Goal: Information Seeking & Learning: Learn about a topic

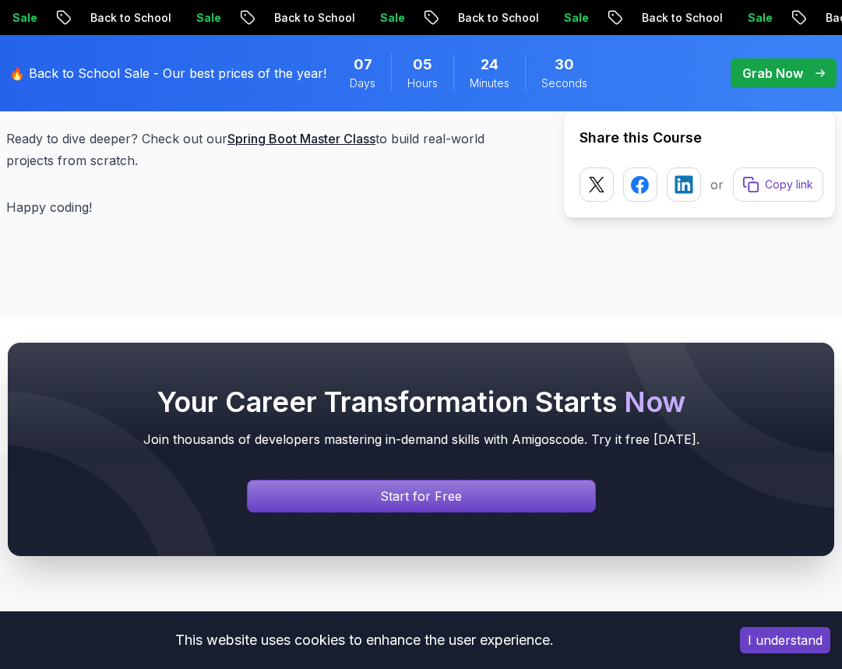
scroll to position [8332, 0]
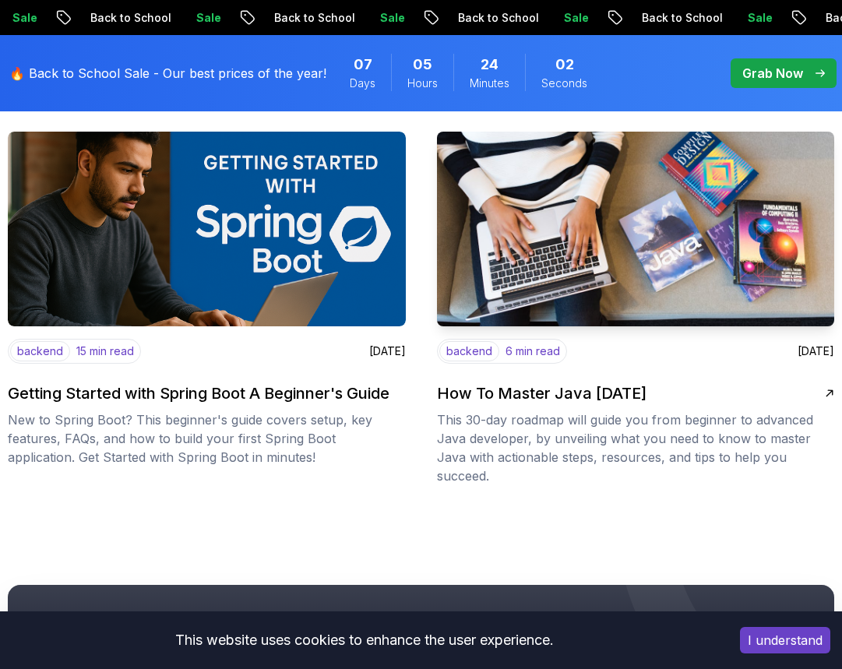
scroll to position [3037, 0]
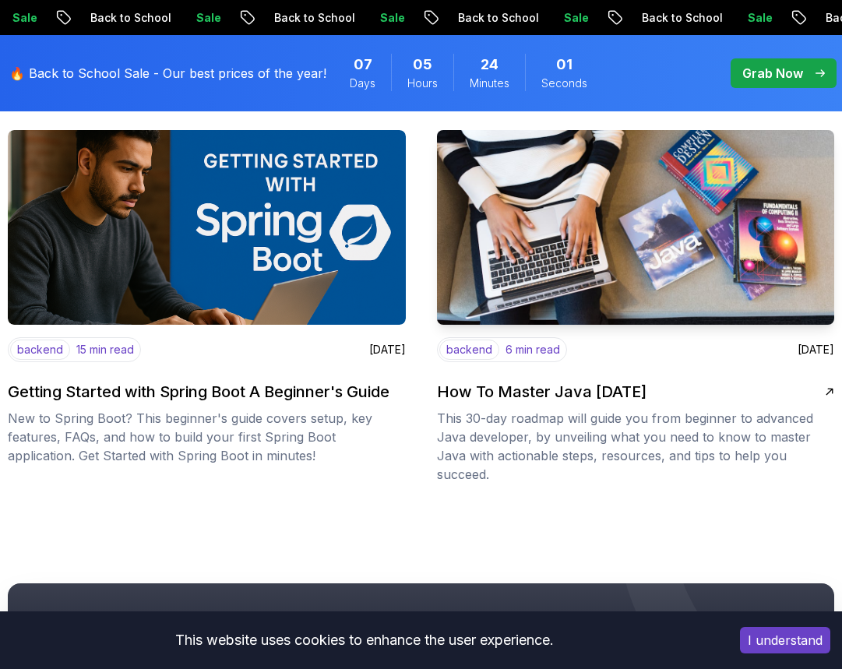
click at [558, 237] on img at bounding box center [635, 227] width 417 height 205
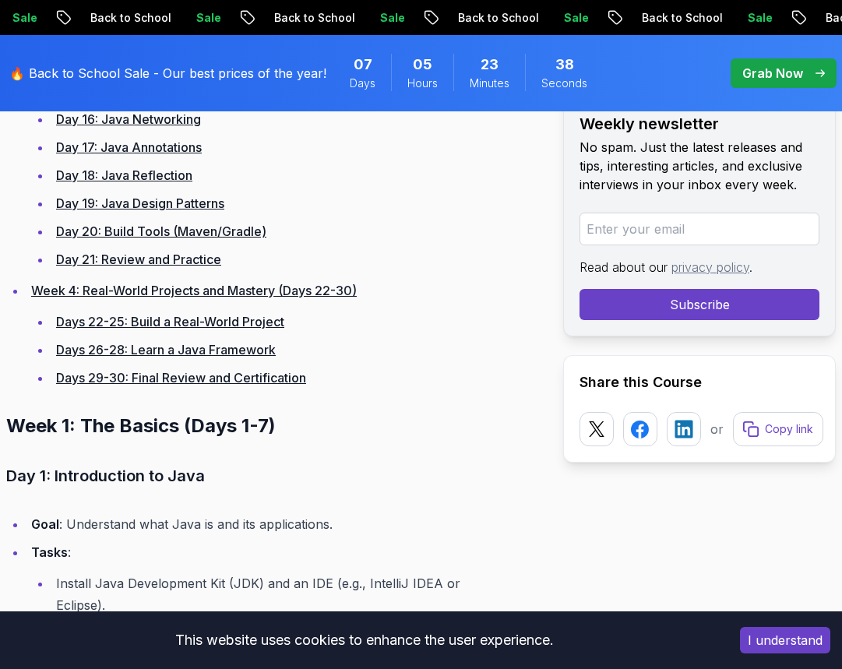
scroll to position [1713, 0]
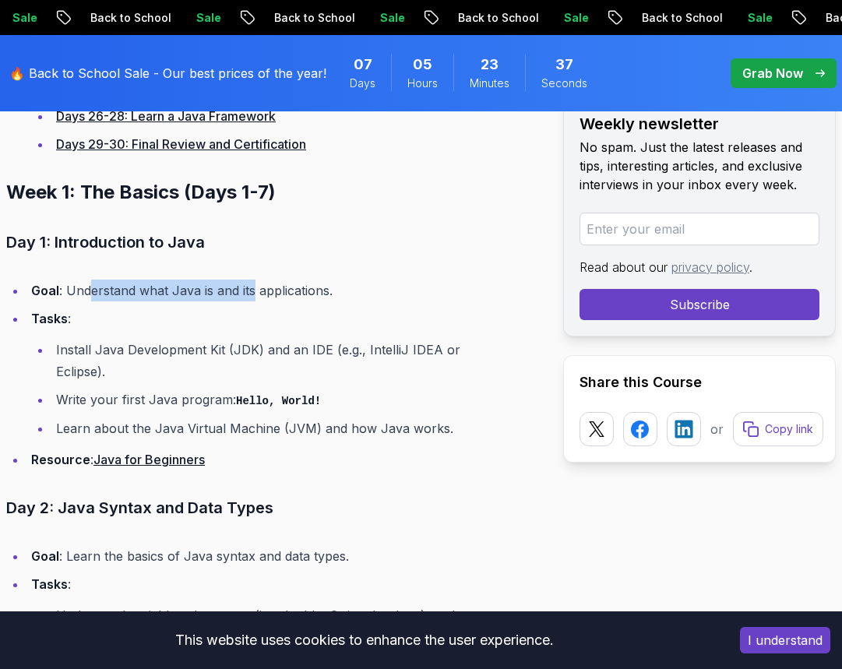
drag, startPoint x: 90, startPoint y: 295, endPoint x: 276, endPoint y: 296, distance: 185.3
click at [258, 297] on li "Goal : Understand what Java is and its applications." at bounding box center [264, 291] width 477 height 22
click at [276, 296] on li "Goal : Understand what Java is and its applications." at bounding box center [264, 291] width 477 height 22
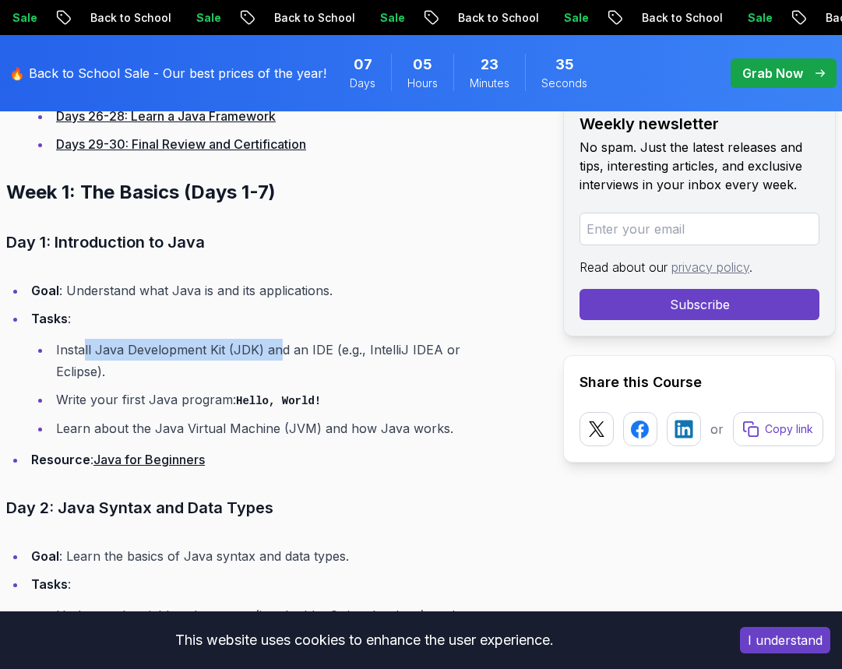
drag, startPoint x: 86, startPoint y: 358, endPoint x: 346, endPoint y: 339, distance: 261.5
click at [313, 339] on li "Install Java Development Kit (JDK) and an IDE (e.g., IntelliJ IDEA or Eclipse)." at bounding box center [277, 361] width 452 height 44
click at [346, 339] on li "Install Java Development Kit (JDK) and an IDE (e.g., IntelliJ IDEA or Eclipse)." at bounding box center [277, 361] width 452 height 44
click at [441, 337] on li "Tasks : Install Java Development Kit (JDK) and an IDE (e.g., IntelliJ IDEA or E…" at bounding box center [264, 374] width 477 height 132
click at [168, 389] on li "Write your first Java program: Hello, World!" at bounding box center [277, 400] width 452 height 23
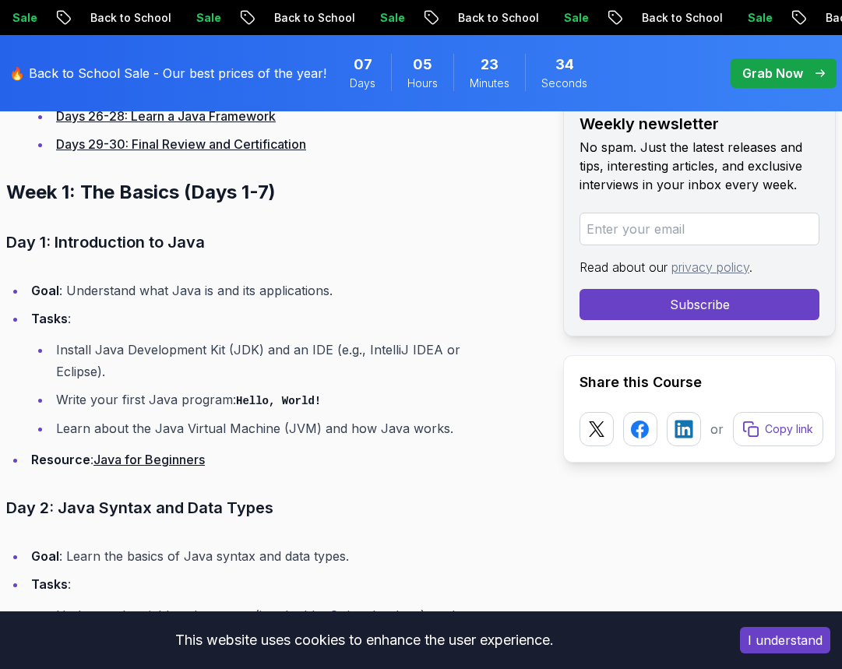
click at [171, 358] on li "Install Java Development Kit (JDK) and an IDE (e.g., IntelliJ IDEA or Eclipse)." at bounding box center [277, 361] width 452 height 44
click at [276, 348] on li "Install Java Development Kit (JDK) and an IDE (e.g., IntelliJ IDEA or Eclipse)." at bounding box center [277, 361] width 452 height 44
click at [449, 362] on ul "Install Java Development Kit (JDK) and an IDE (e.g., IntelliJ IDEA or Eclipse).…" at bounding box center [267, 389] width 473 height 100
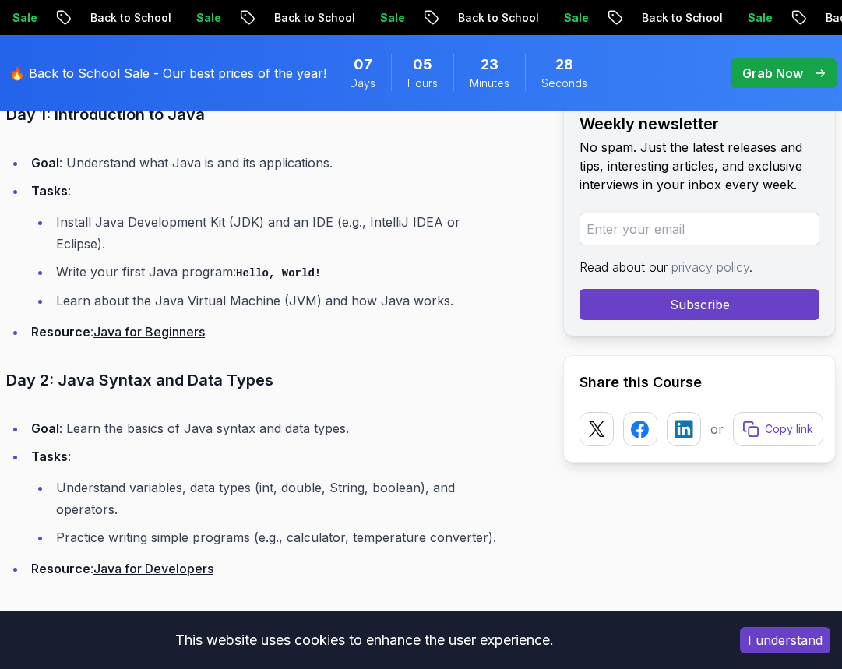
scroll to position [1869, 0]
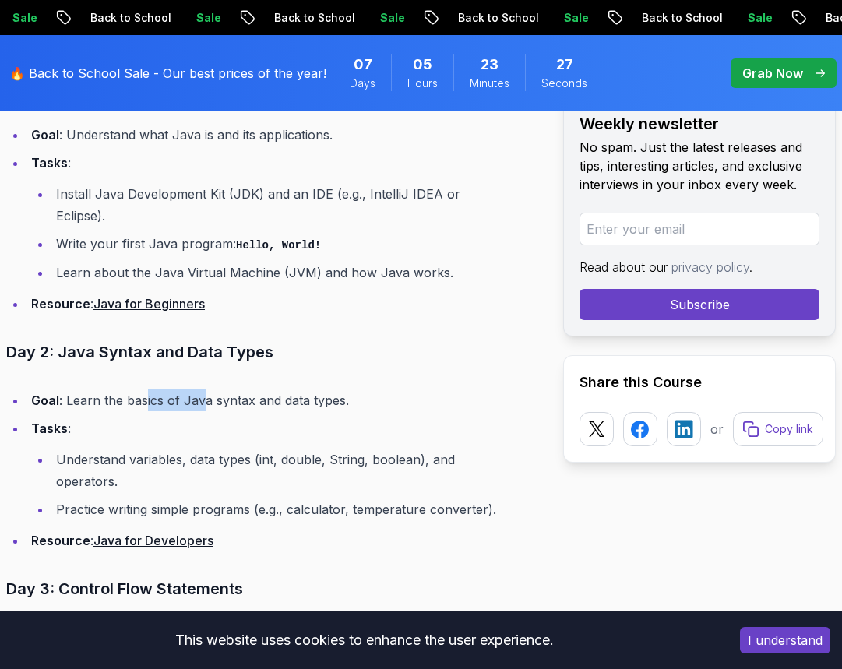
drag, startPoint x: 143, startPoint y: 378, endPoint x: 208, endPoint y: 378, distance: 64.6
click at [208, 389] on li "Goal : Learn the basics of Java syntax and data types." at bounding box center [264, 400] width 477 height 22
click at [213, 389] on li "Goal : Learn the basics of Java syntax and data types." at bounding box center [264, 400] width 477 height 22
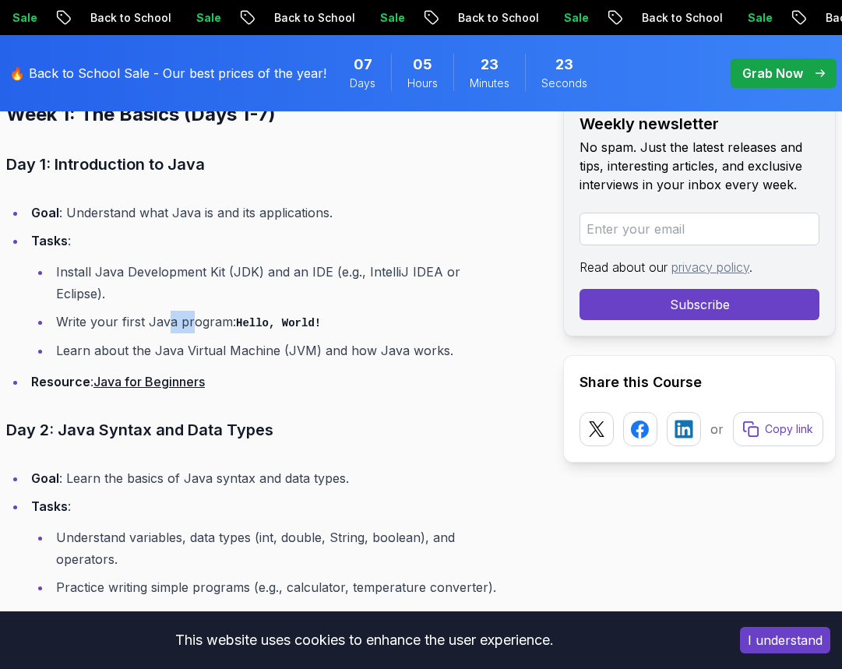
drag, startPoint x: 167, startPoint y: 299, endPoint x: 192, endPoint y: 298, distance: 24.9
click at [192, 311] on li "Write your first Java program: Hello, World!" at bounding box center [277, 322] width 452 height 23
drag, startPoint x: 64, startPoint y: 322, endPoint x: 115, endPoint y: 320, distance: 51.4
click at [115, 339] on li "Learn about the Java Virtual Machine (JVM) and how Java works." at bounding box center [277, 350] width 452 height 22
click at [139, 311] on li "Write your first Java program: Hello, World!" at bounding box center [277, 322] width 452 height 23
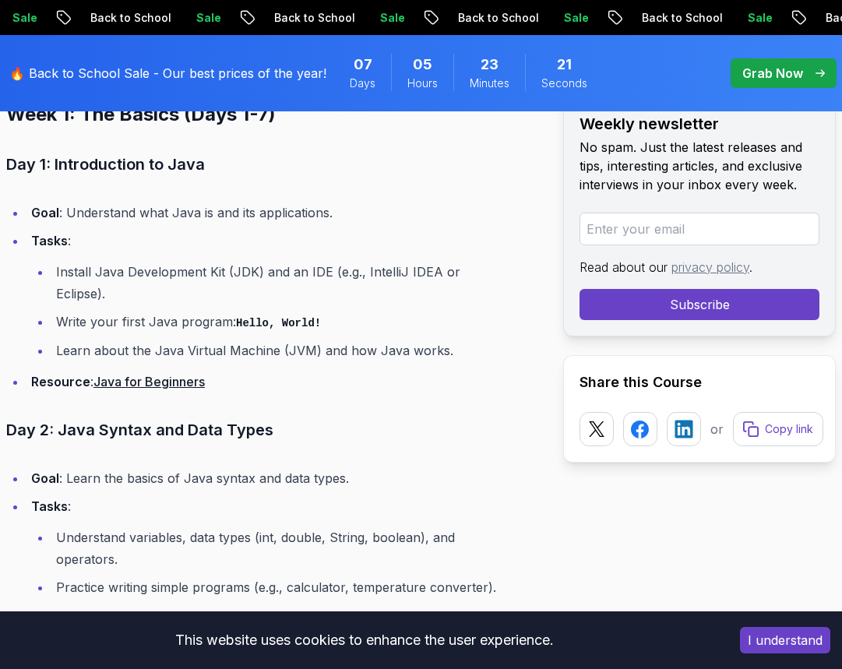
click at [172, 339] on li "Learn about the Java Virtual Machine (JVM) and how Java works." at bounding box center [277, 350] width 452 height 22
click at [198, 339] on li "Learn about the Java Virtual Machine (JVM) and how Java works." at bounding box center [277, 350] width 452 height 22
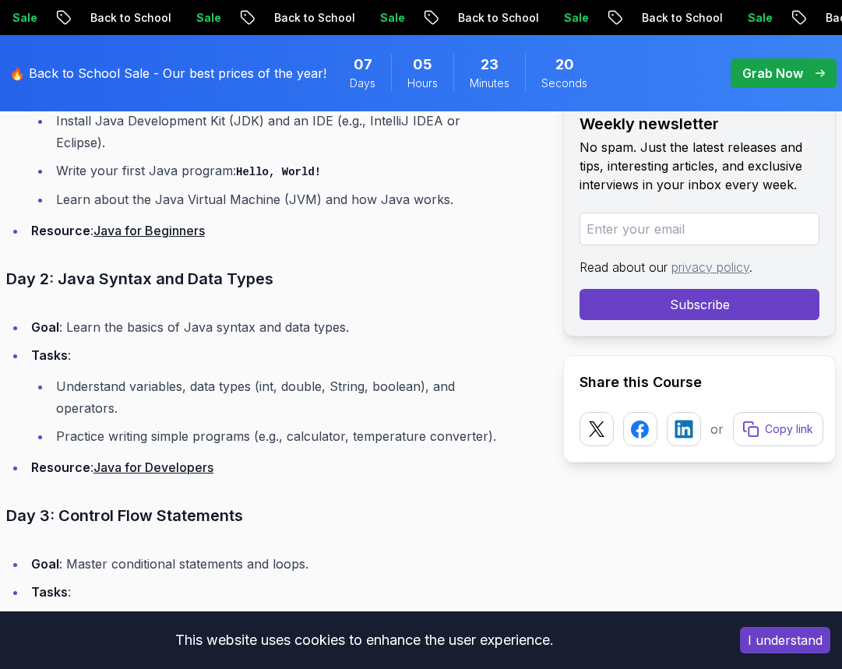
scroll to position [1947, 0]
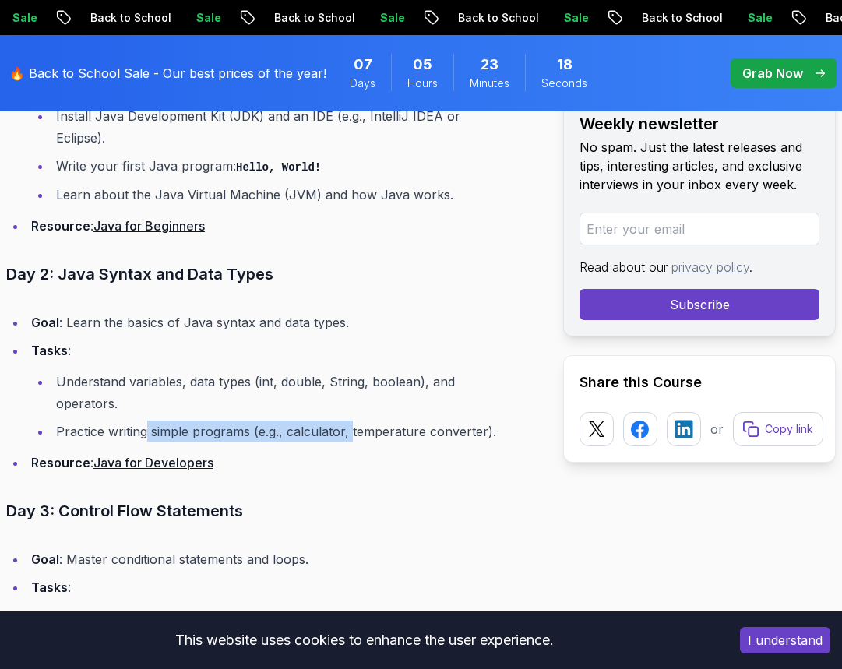
drag, startPoint x: 148, startPoint y: 417, endPoint x: 350, endPoint y: 410, distance: 202.6
click at [350, 420] on li "Practice writing simple programs (e.g., calculator, temperature converter)." at bounding box center [277, 431] width 452 height 22
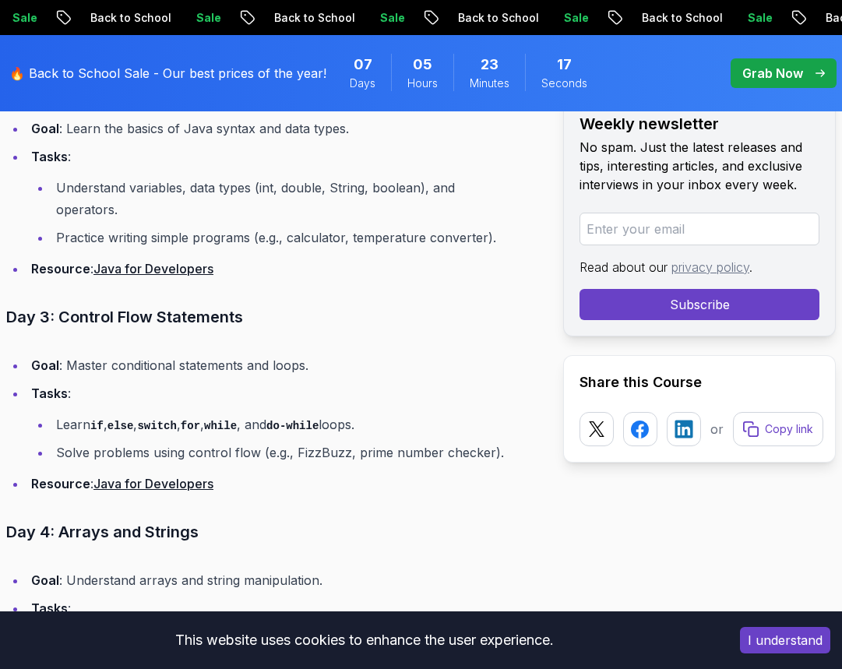
scroll to position [2180, 0]
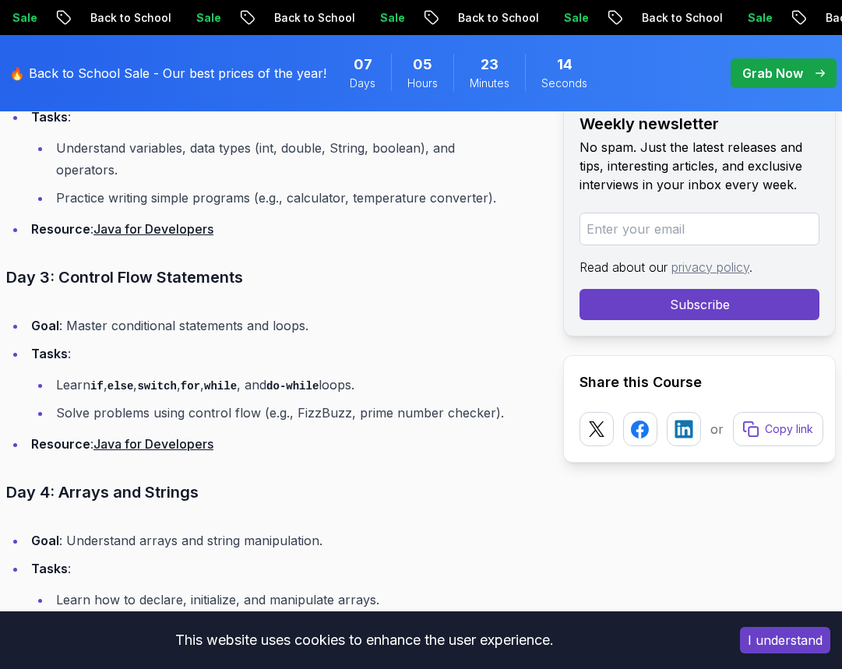
drag, startPoint x: 118, startPoint y: 315, endPoint x: 498, endPoint y: 331, distance: 380.3
click at [498, 331] on ul "Goal : Master conditional statements and loops. Tasks : Learn if , else , switc…" at bounding box center [255, 385] width 498 height 141
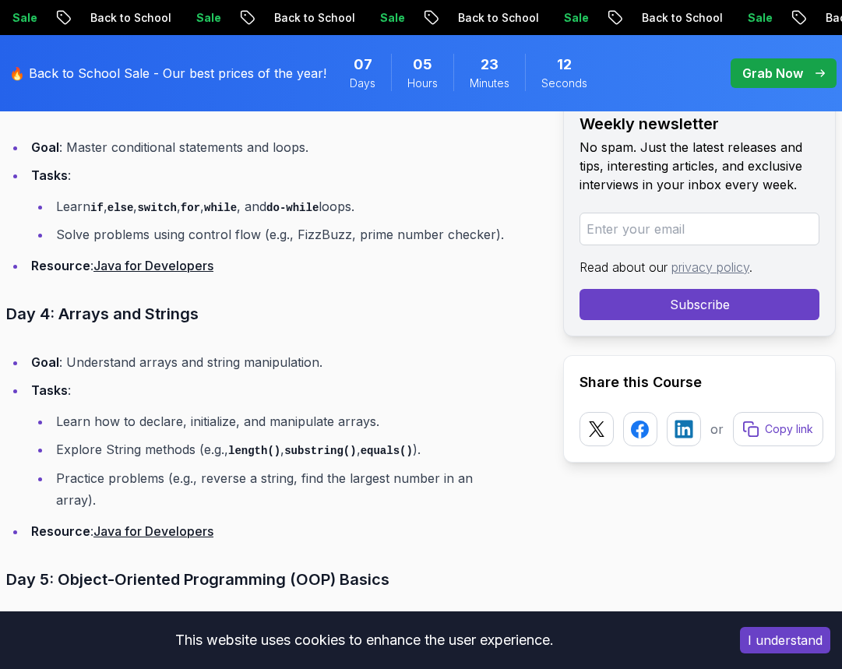
scroll to position [2414, 0]
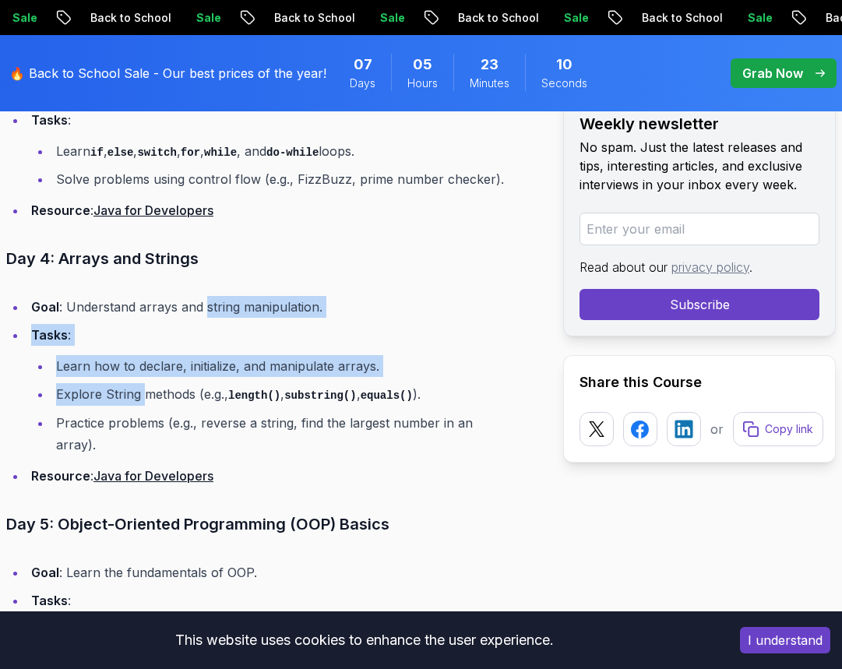
drag, startPoint x: 144, startPoint y: 357, endPoint x: 206, endPoint y: 291, distance: 89.8
click at [206, 296] on ul "Goal : Understand arrays and string manipulation. Tasks : Learn how to declare,…" at bounding box center [255, 391] width 498 height 191
click at [218, 329] on li "Tasks : Learn how to declare, initialize, and manipulate arrays. Explore String…" at bounding box center [264, 390] width 477 height 132
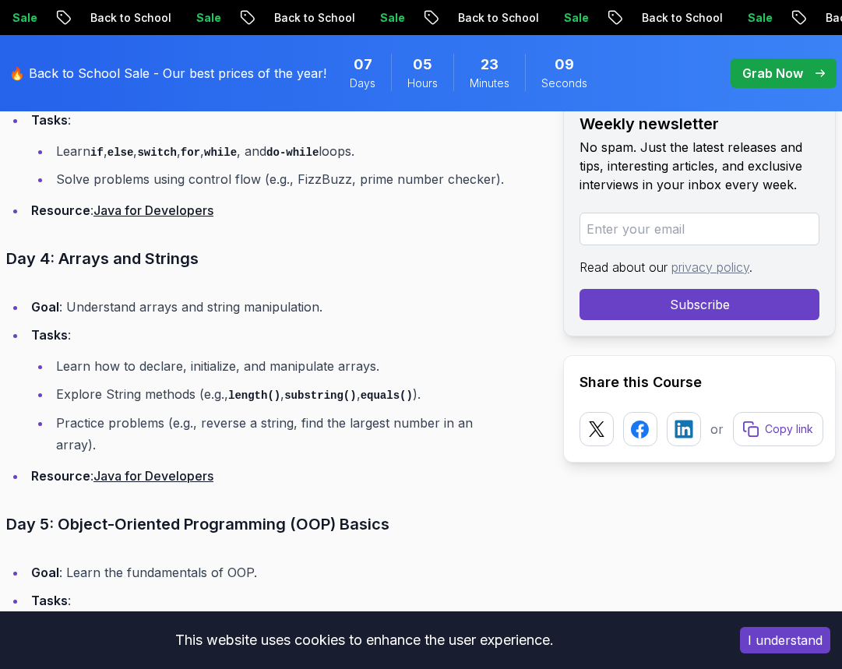
click at [150, 328] on li "Tasks : Learn how to declare, initialize, and manipulate arrays. Explore String…" at bounding box center [264, 390] width 477 height 132
click at [174, 324] on li "Tasks : Learn how to declare, initialize, and manipulate arrays. Explore String…" at bounding box center [264, 390] width 477 height 132
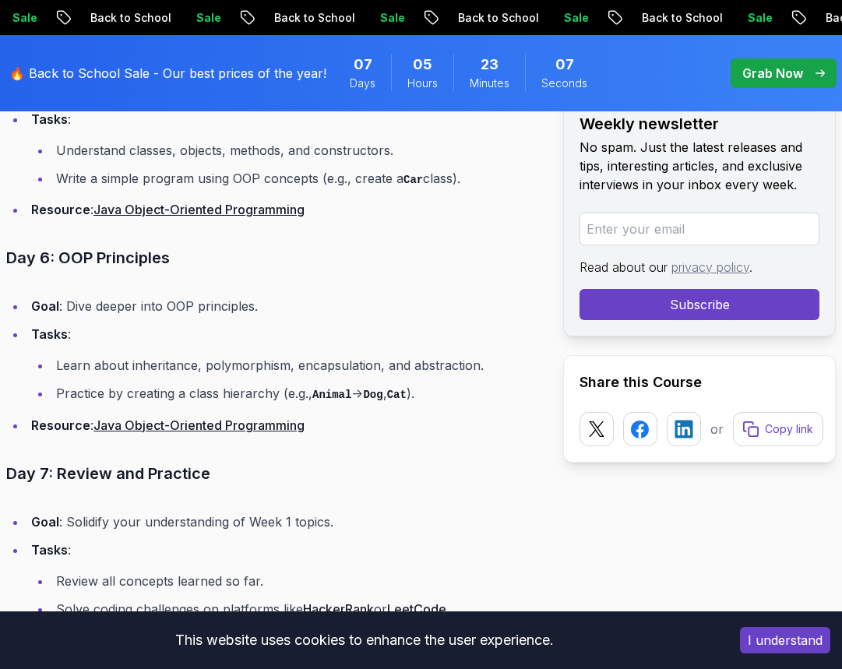
scroll to position [2959, 0]
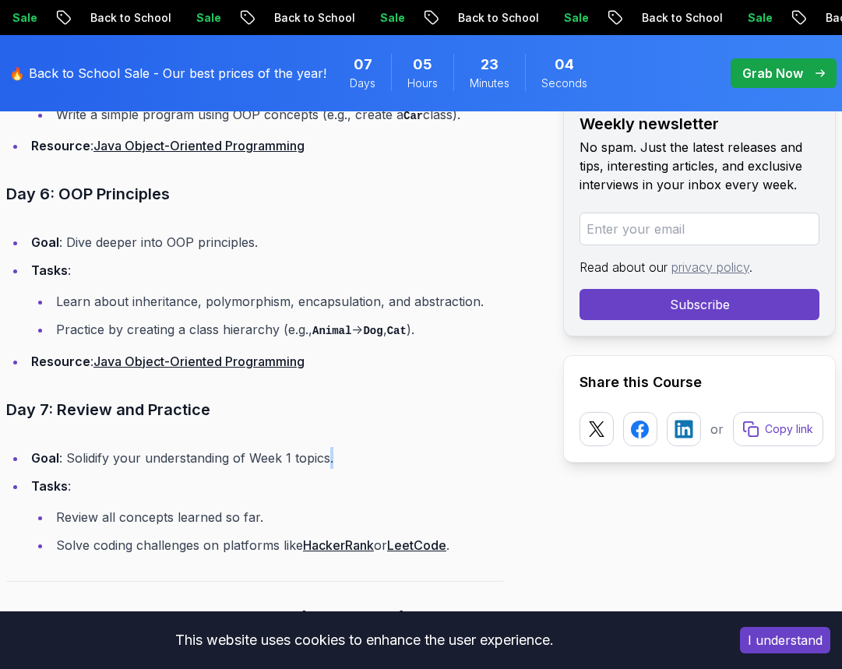
drag, startPoint x: 128, startPoint y: 449, endPoint x: 329, endPoint y: 404, distance: 205.7
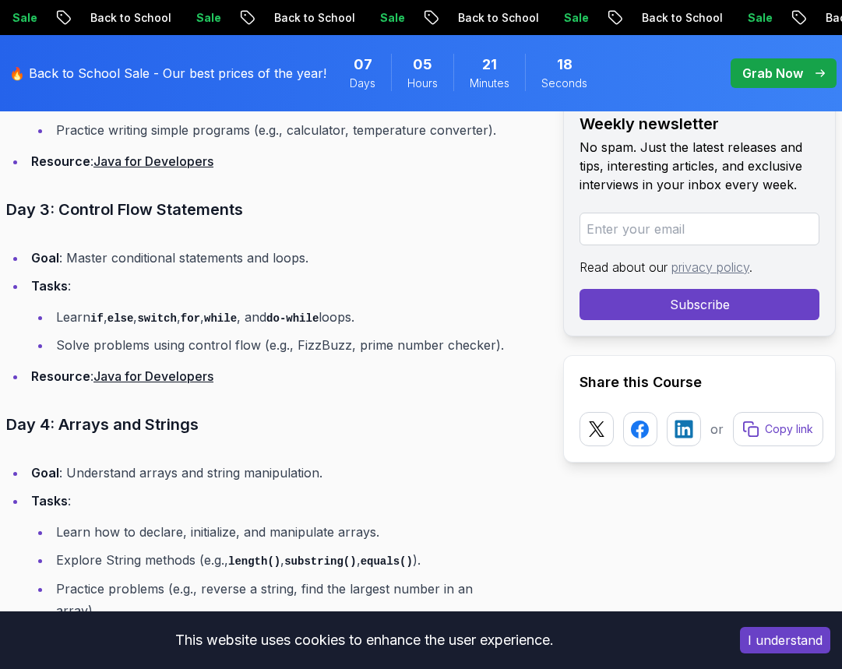
scroll to position [2180, 0]
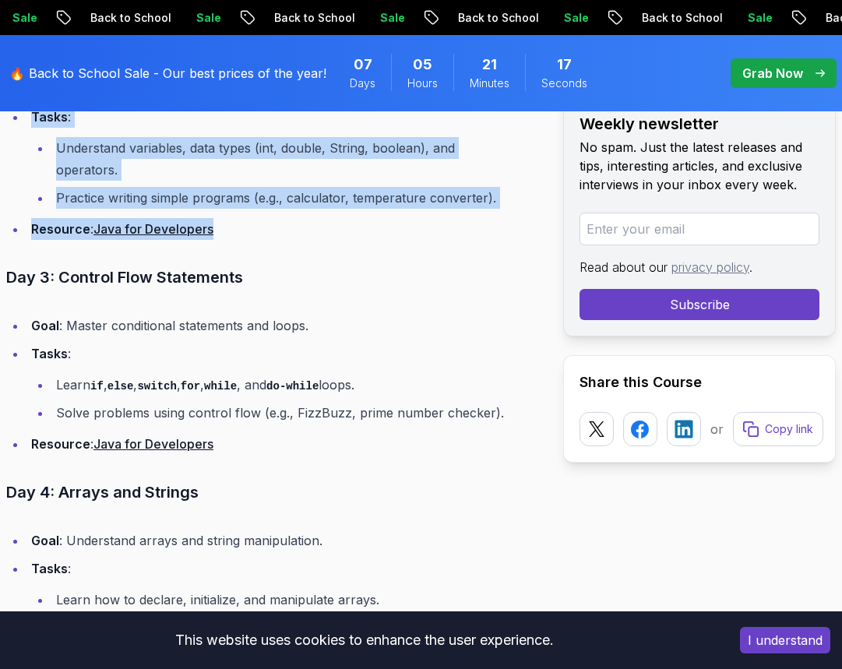
drag, startPoint x: 841, startPoint y: 189, endPoint x: 862, endPoint y: 100, distance: 92.0
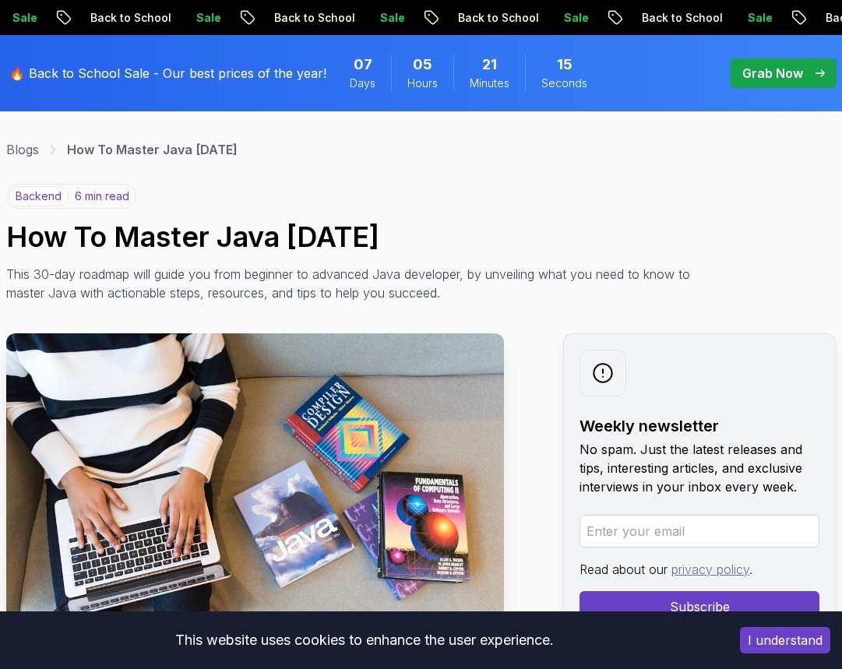
scroll to position [0, 0]
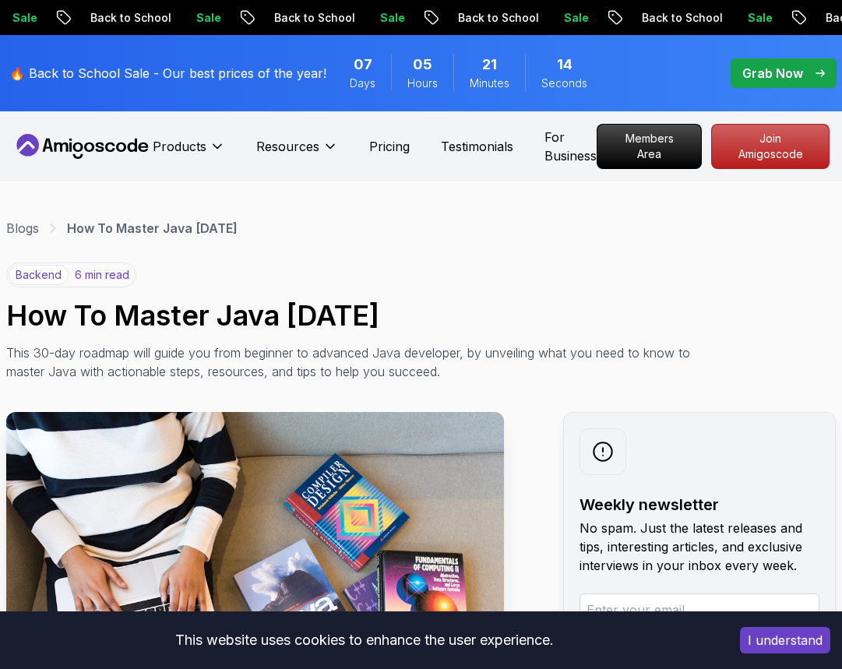
click at [59, 143] on icon at bounding box center [62, 146] width 14 height 9
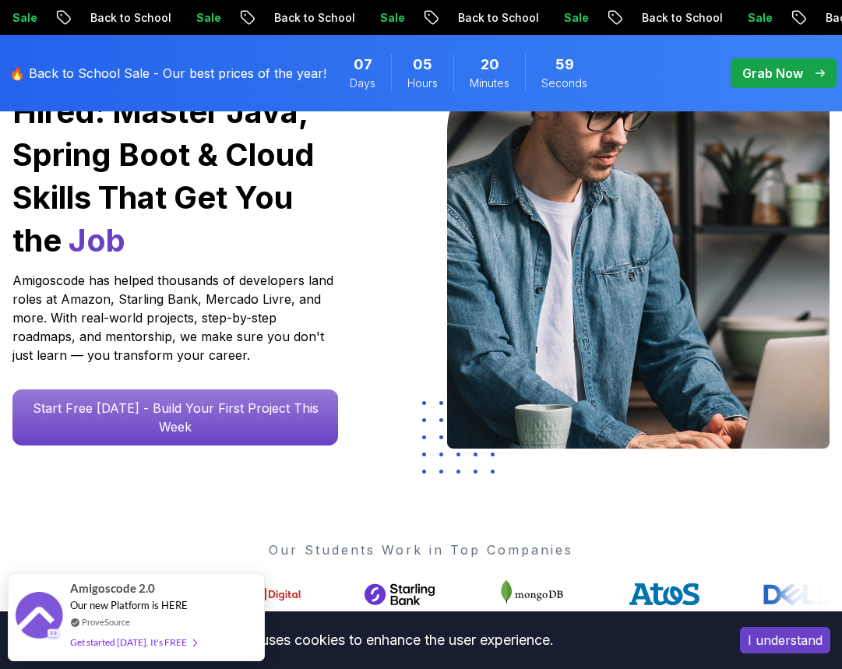
scroll to position [78, 0]
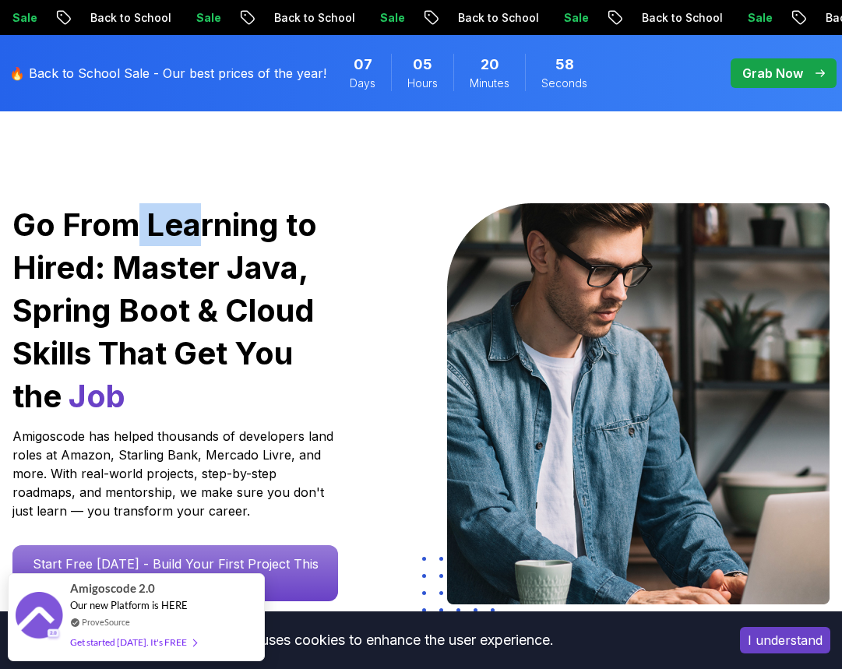
drag, startPoint x: 139, startPoint y: 237, endPoint x: 214, endPoint y: 233, distance: 74.9
click at [207, 234] on h1 "Go From Learning to Hired: Master Java, Spring Boot & Cloud Skills That Get You…" at bounding box center [174, 310] width 325 height 214
click at [214, 233] on h1 "Go From Learning to Hired: Master Java, Spring Boot & Cloud Skills That Get You…" at bounding box center [174, 310] width 325 height 214
drag, startPoint x: 153, startPoint y: 281, endPoint x: 200, endPoint y: 281, distance: 46.7
click at [159, 281] on h1 "Go From Learning to Hired: Master Java, Spring Boot & Cloud Skills That Get You…" at bounding box center [174, 310] width 325 height 214
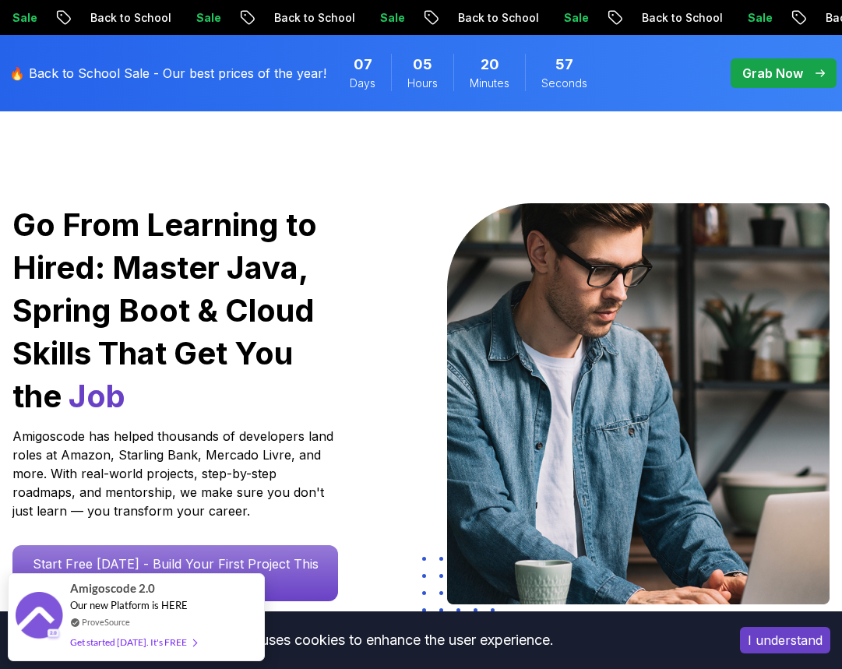
click at [200, 281] on h1 "Go From Learning to Hired: Master Java, Spring Boot & Cloud Skills That Get You…" at bounding box center [174, 310] width 325 height 214
drag, startPoint x: 150, startPoint y: 295, endPoint x: 215, endPoint y: 299, distance: 64.7
click at [172, 296] on h1 "Go From Learning to Hired: Master Java, Spring Boot & Cloud Skills That Get You…" at bounding box center [174, 310] width 325 height 214
click at [219, 299] on h1 "Go From Learning to Hired: Master Java, Spring Boot & Cloud Skills That Get You…" at bounding box center [174, 310] width 325 height 214
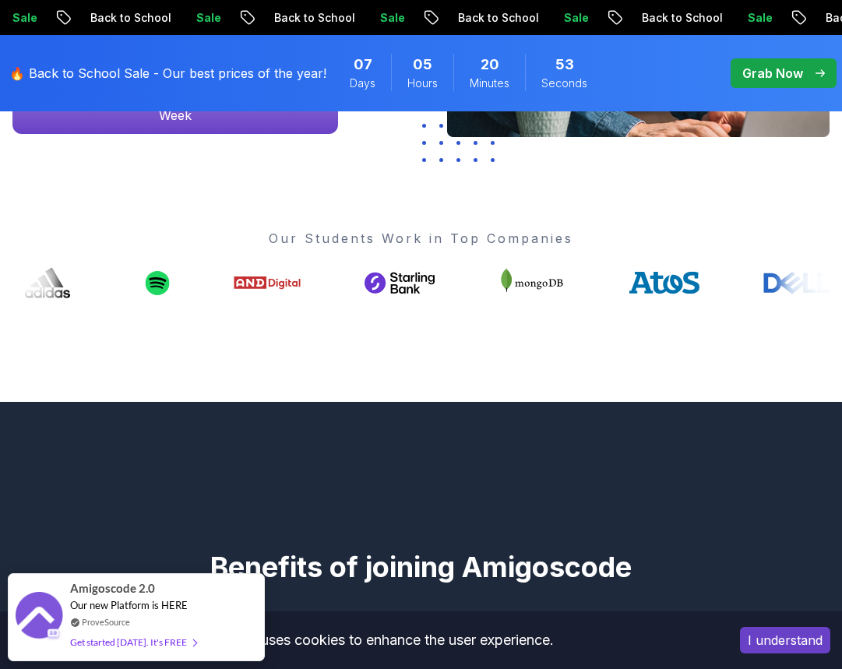
scroll to position [857, 0]
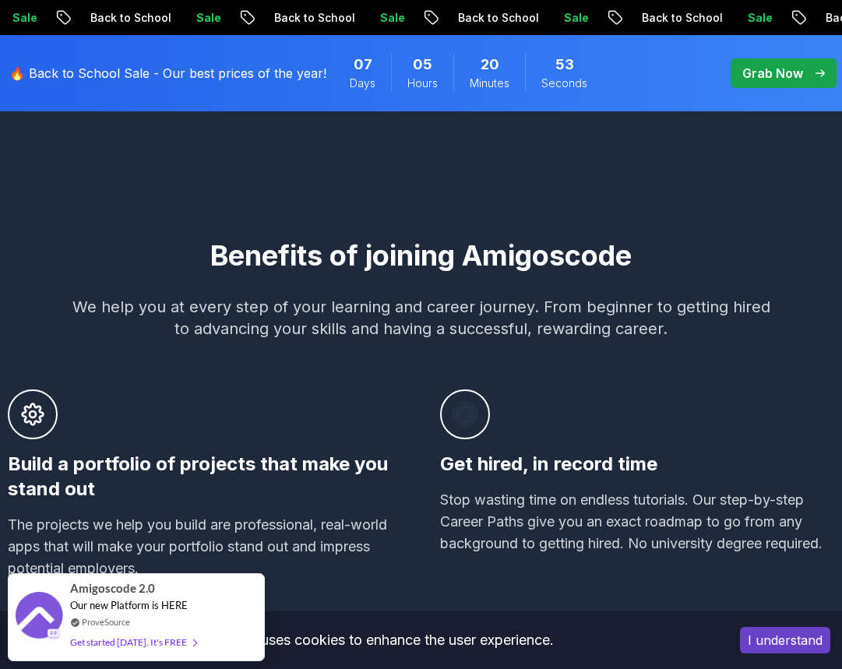
click at [335, 305] on p "We help you at every step of your learning and career journey. From beginner to…" at bounding box center [421, 318] width 698 height 44
drag, startPoint x: 206, startPoint y: 311, endPoint x: 287, endPoint y: 311, distance: 80.2
click at [287, 311] on p "We help you at every step of your learning and career journey. From beginner to…" at bounding box center [421, 318] width 698 height 44
click at [289, 311] on p "We help you at every step of your learning and career journey. From beginner to…" at bounding box center [421, 318] width 698 height 44
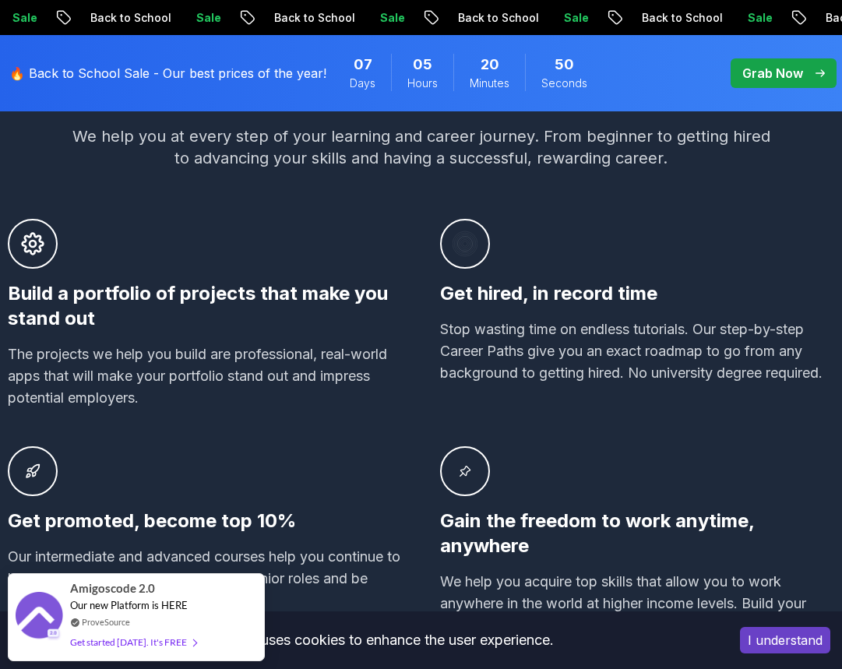
scroll to position [1090, 0]
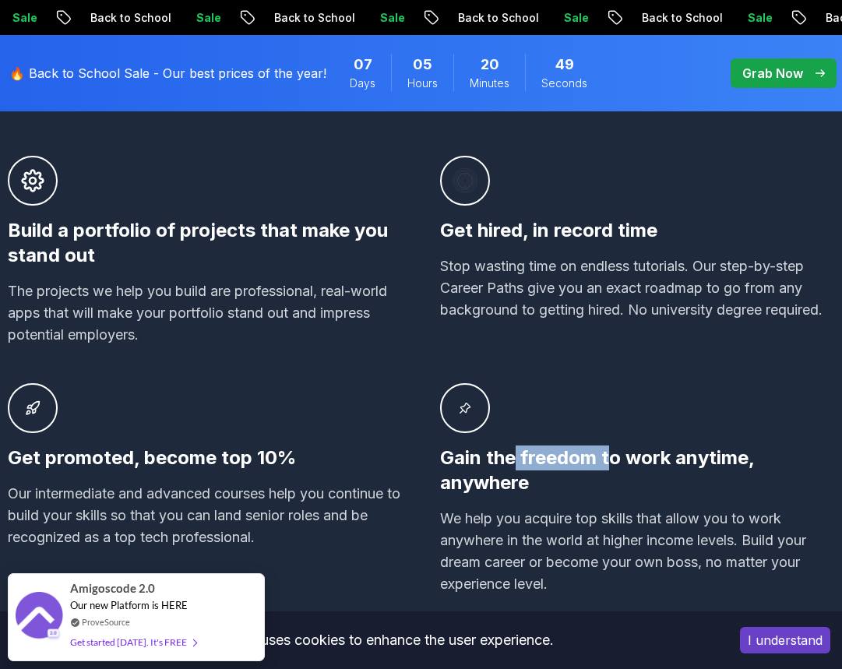
drag, startPoint x: 512, startPoint y: 461, endPoint x: 610, endPoint y: 459, distance: 98.1
click at [610, 459] on h3 "Gain the freedom to work anytime, anywhere" at bounding box center [637, 470] width 395 height 50
click at [624, 459] on h3 "Gain the freedom to work anytime, anywhere" at bounding box center [637, 470] width 395 height 50
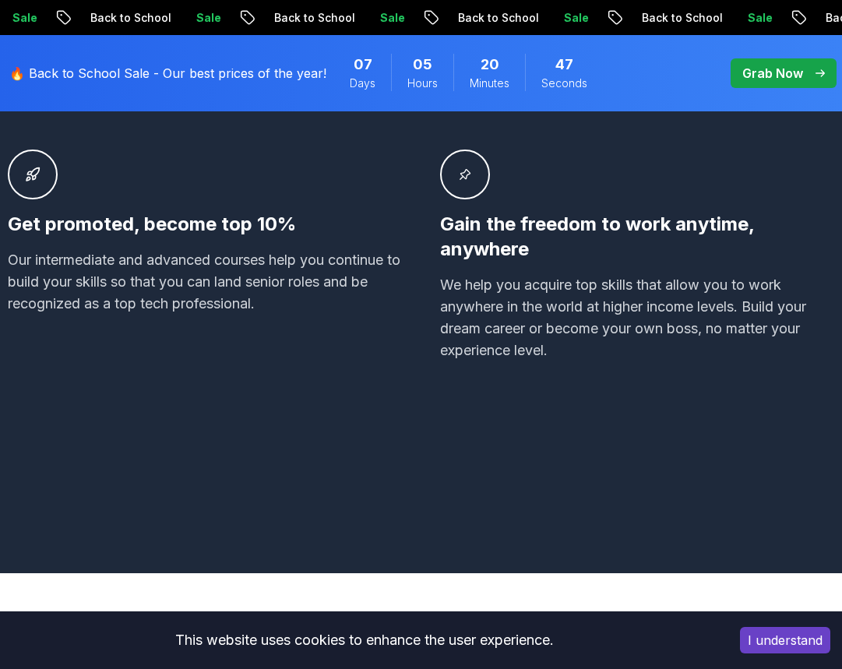
click at [444, 420] on div "Benefits of joining Amigoscode We help you at every step of your learning and c…" at bounding box center [421, 98] width 826 height 800
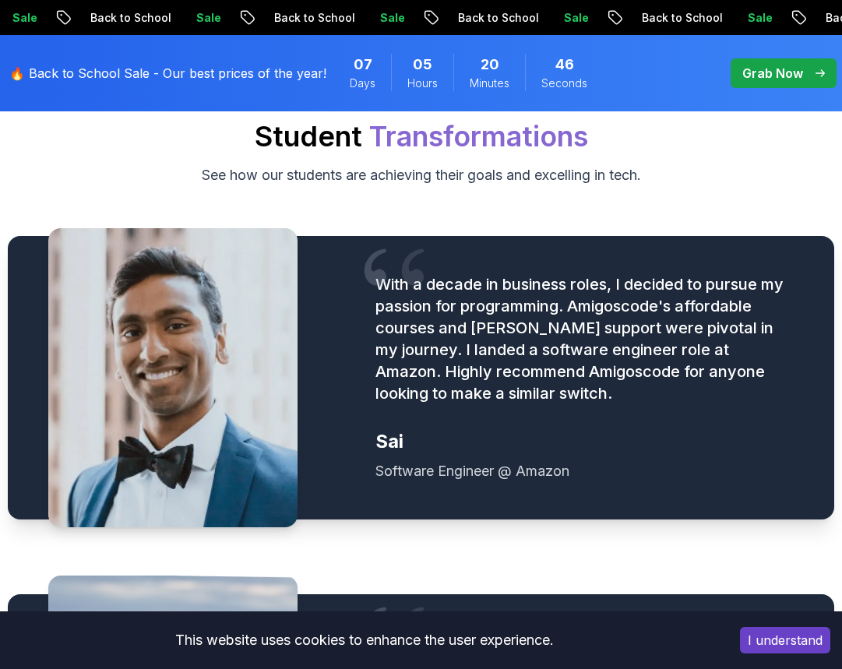
scroll to position [2102, 0]
